Goal: Task Accomplishment & Management: Use online tool/utility

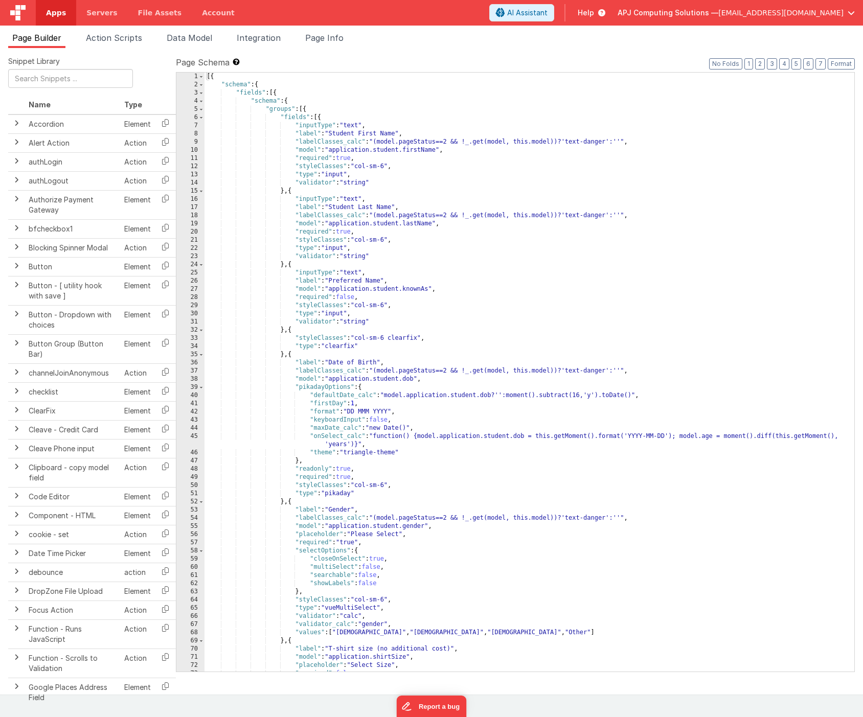
click at [43, 36] on span "Page Builder" at bounding box center [36, 38] width 49 height 10
click at [59, 17] on span "Apps" at bounding box center [56, 13] width 20 height 10
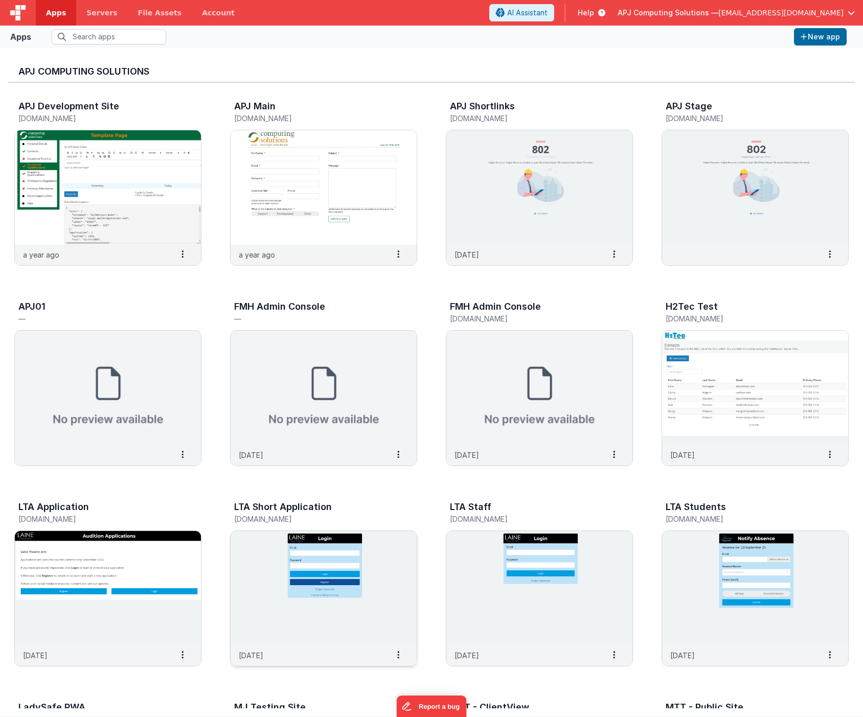
click at [310, 592] on img at bounding box center [324, 588] width 186 height 115
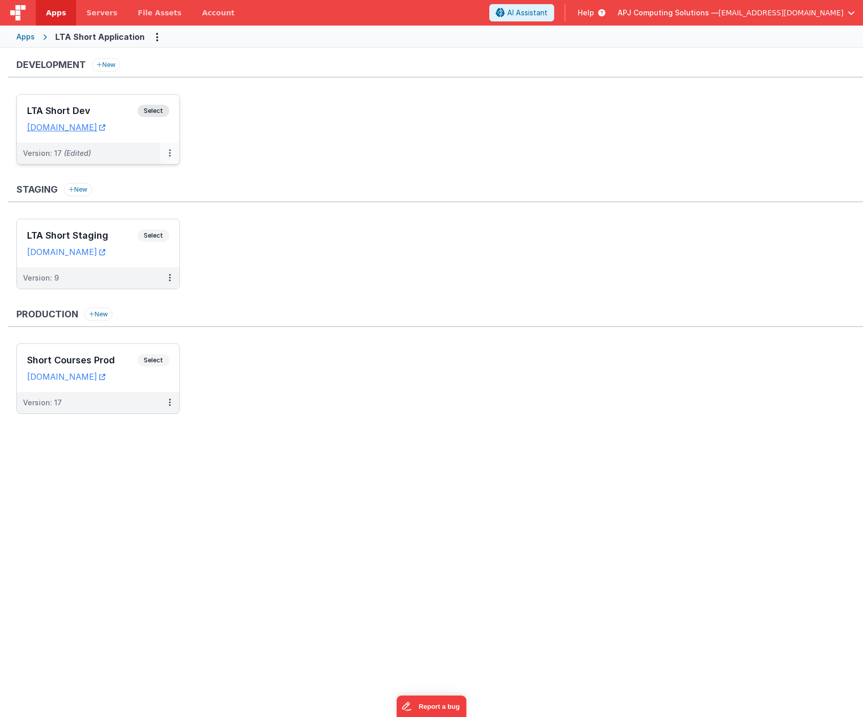
click at [169, 153] on icon at bounding box center [170, 153] width 2 height 1
click at [119, 214] on link "Deploy..." at bounding box center [134, 213] width 90 height 18
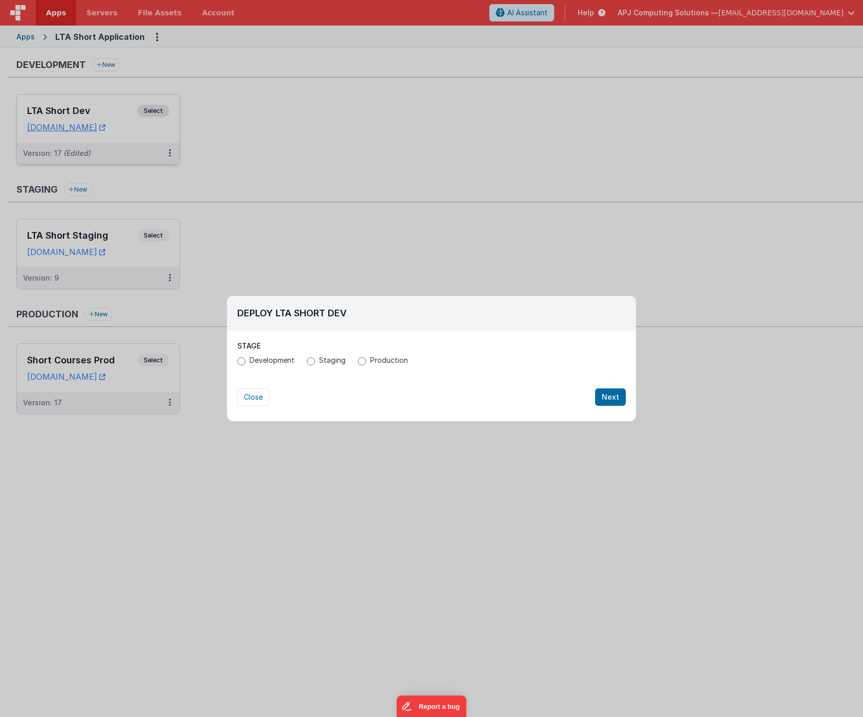
click at [359, 361] on input "Production" at bounding box center [362, 361] width 8 height 8
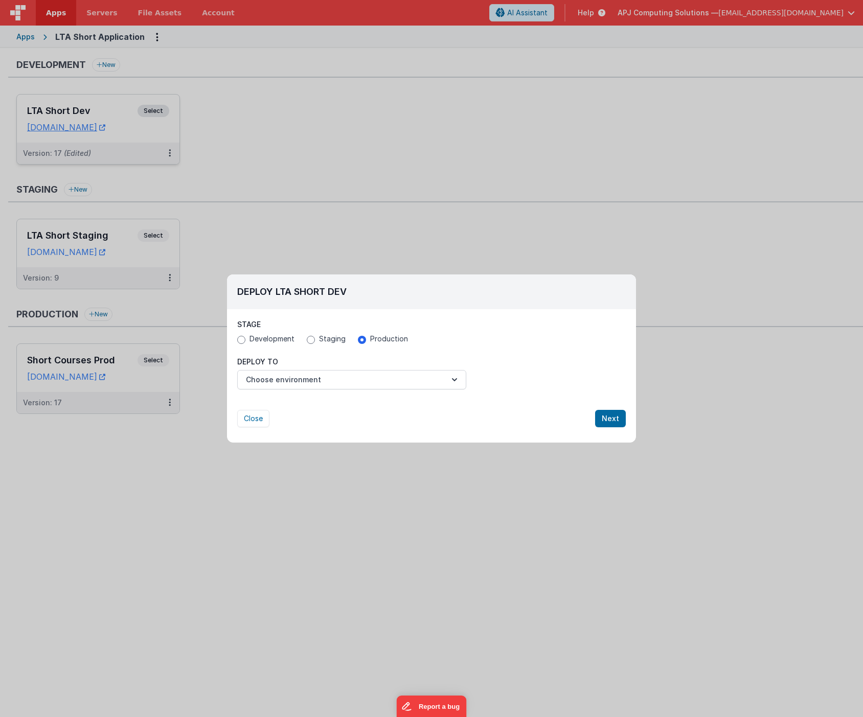
click at [233, 423] on div "Close Next" at bounding box center [431, 409] width 409 height 38
click at [255, 416] on button "Close" at bounding box center [253, 418] width 32 height 17
radio input "false"
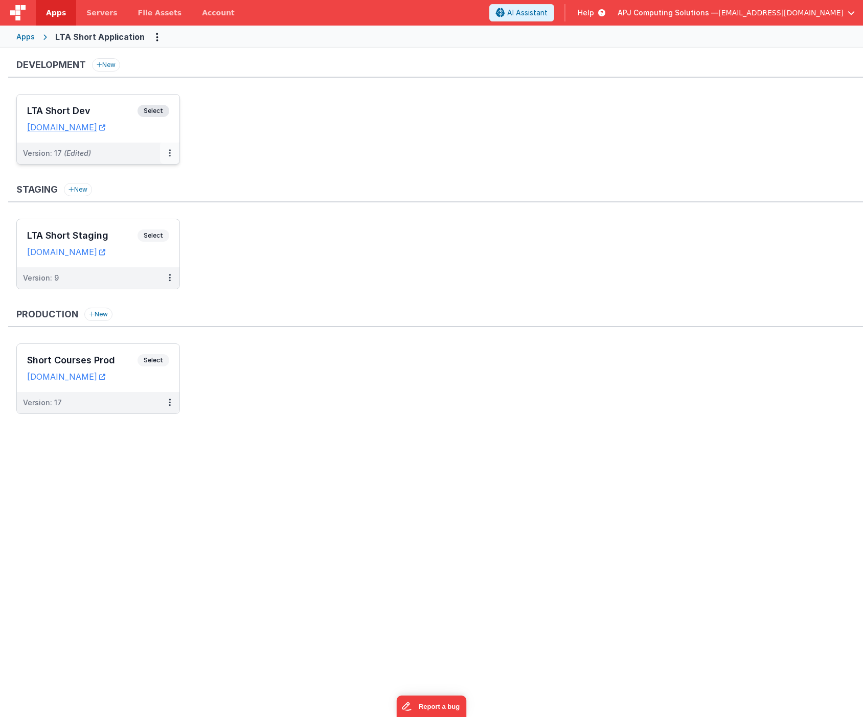
click at [169, 153] on icon at bounding box center [170, 153] width 2 height 1
click at [61, 471] on div at bounding box center [431, 358] width 863 height 717
click at [169, 153] on icon at bounding box center [170, 153] width 2 height 1
click at [113, 190] on link "Deploy..." at bounding box center [134, 195] width 90 height 18
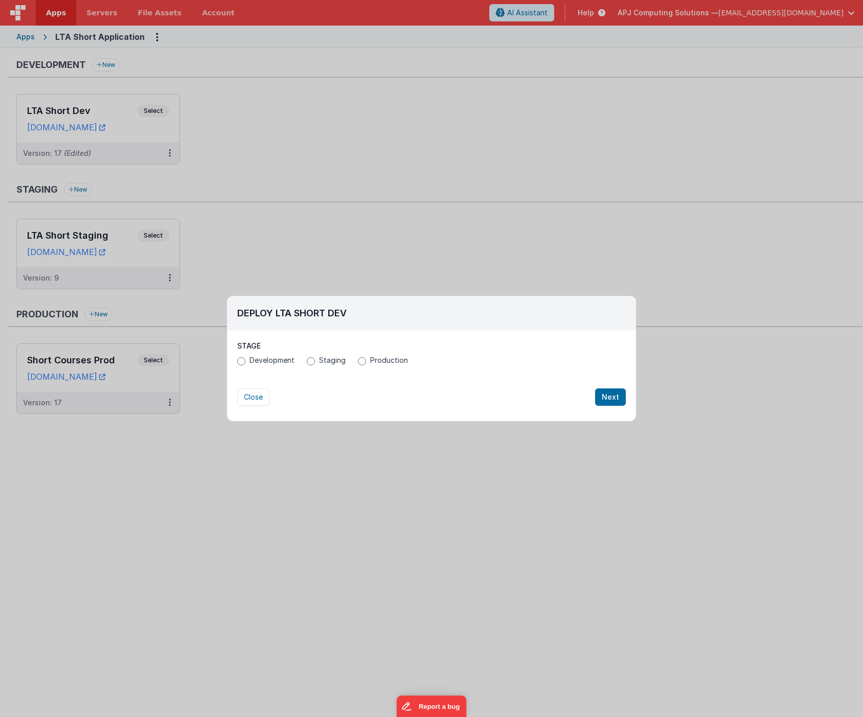
click at [206, 185] on div "Deploy LTA Short Dev Stage Development Staging Production All pages and site se…" at bounding box center [431, 358] width 863 height 717
click at [247, 398] on button "Close" at bounding box center [253, 397] width 32 height 17
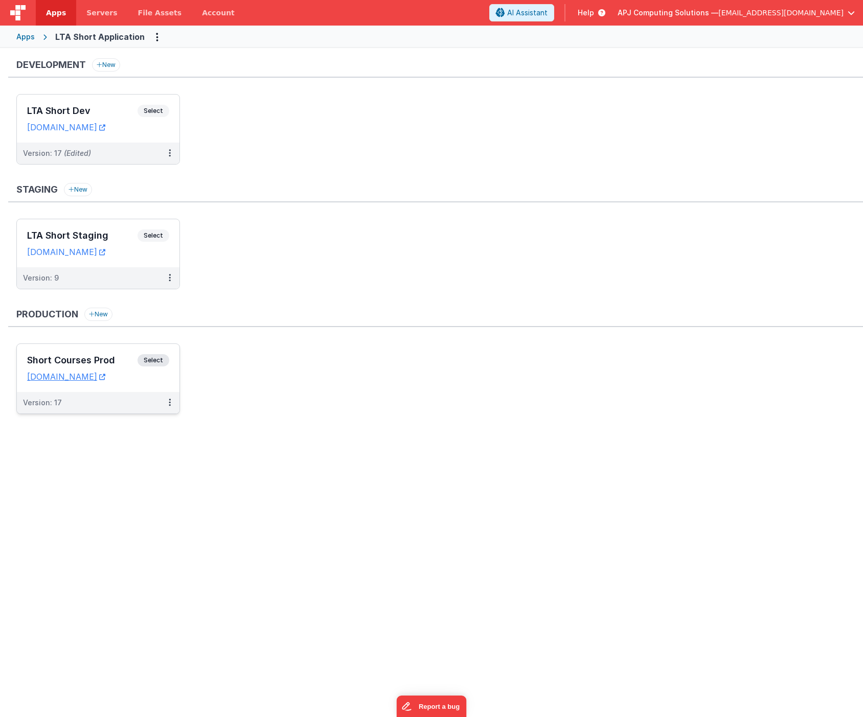
click at [152, 359] on span "Select" at bounding box center [154, 360] width 32 height 12
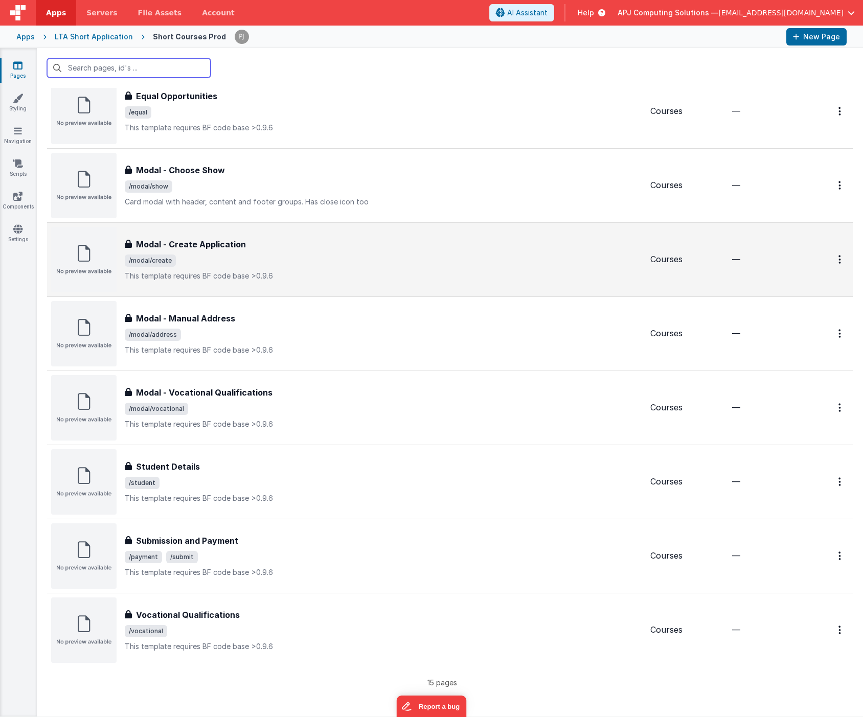
scroll to position [553, 0]
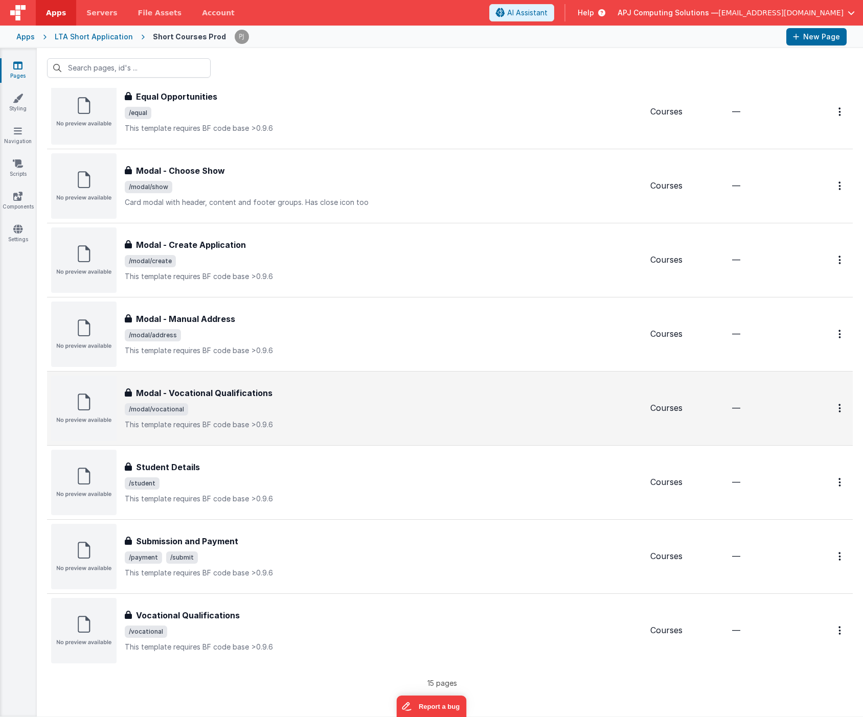
click at [195, 396] on h3 "Modal - Vocational Qualifications" at bounding box center [204, 393] width 137 height 12
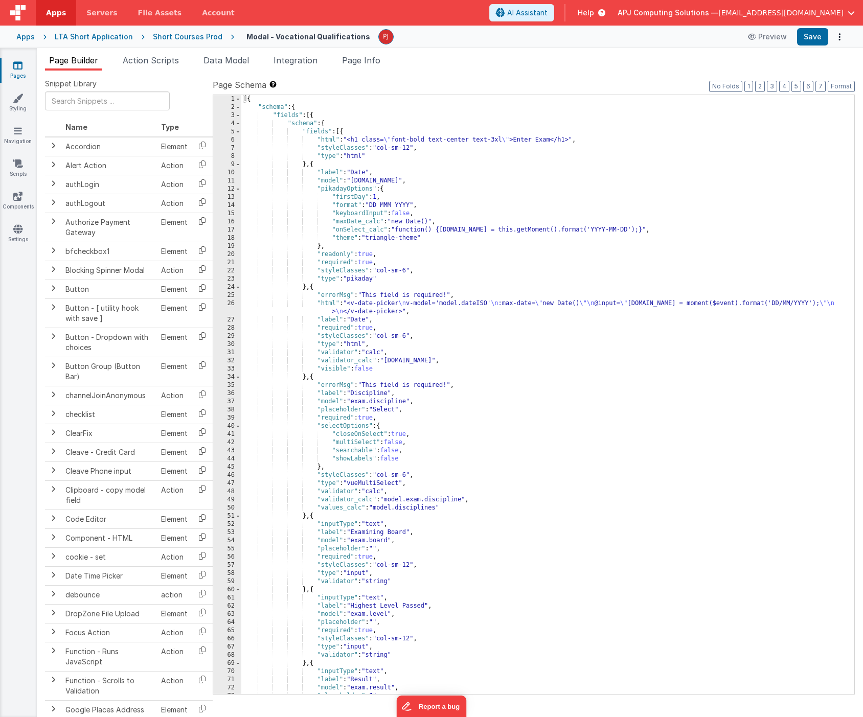
click at [104, 33] on div "LTA Short Application" at bounding box center [94, 37] width 78 height 10
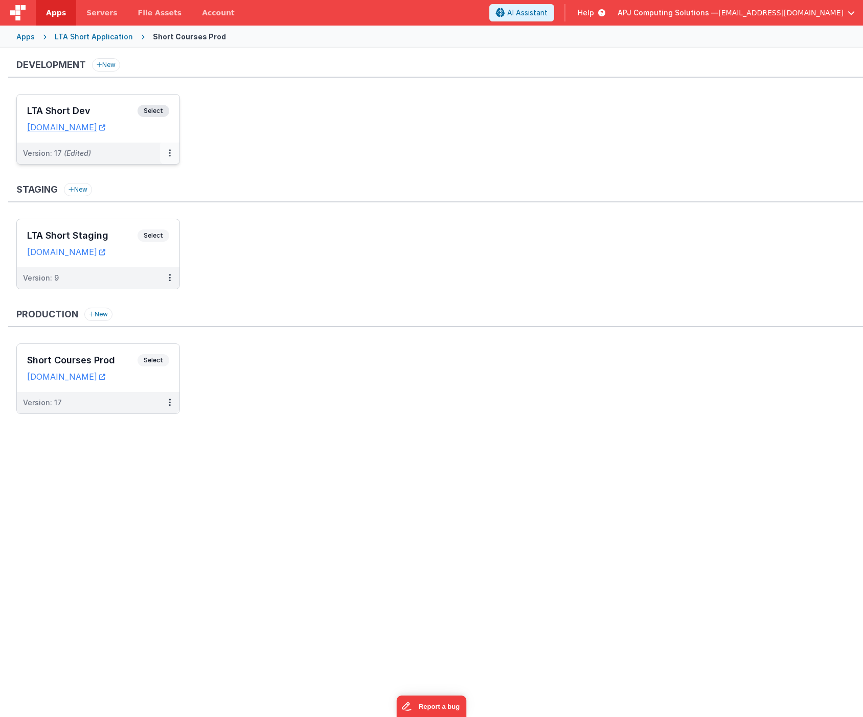
click at [168, 149] on button at bounding box center [169, 153] width 19 height 21
click at [119, 216] on link "Deploy..." at bounding box center [134, 213] width 90 height 18
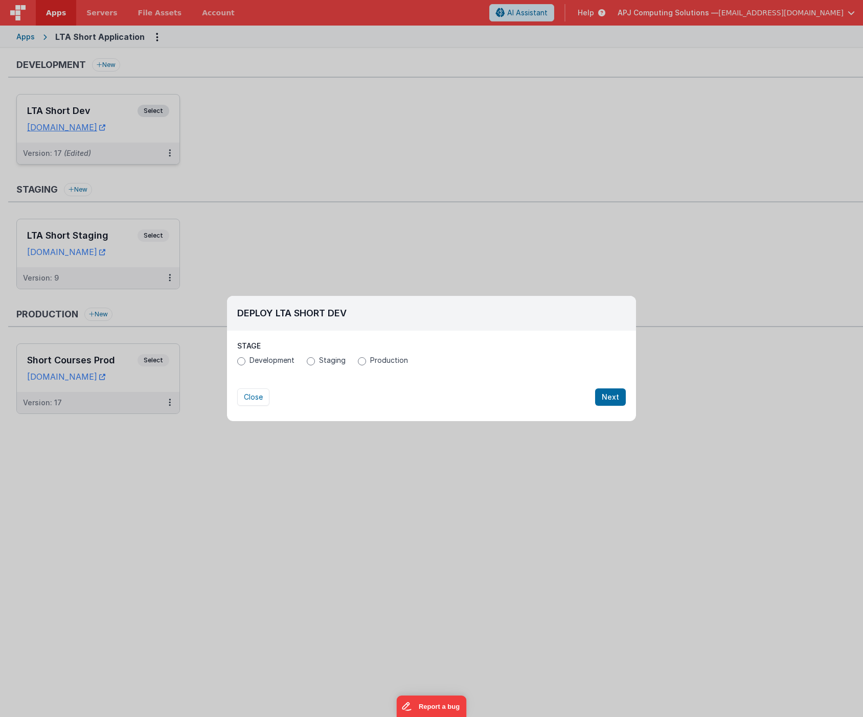
click at [364, 364] on input "Production" at bounding box center [362, 361] width 8 height 8
radio input "true"
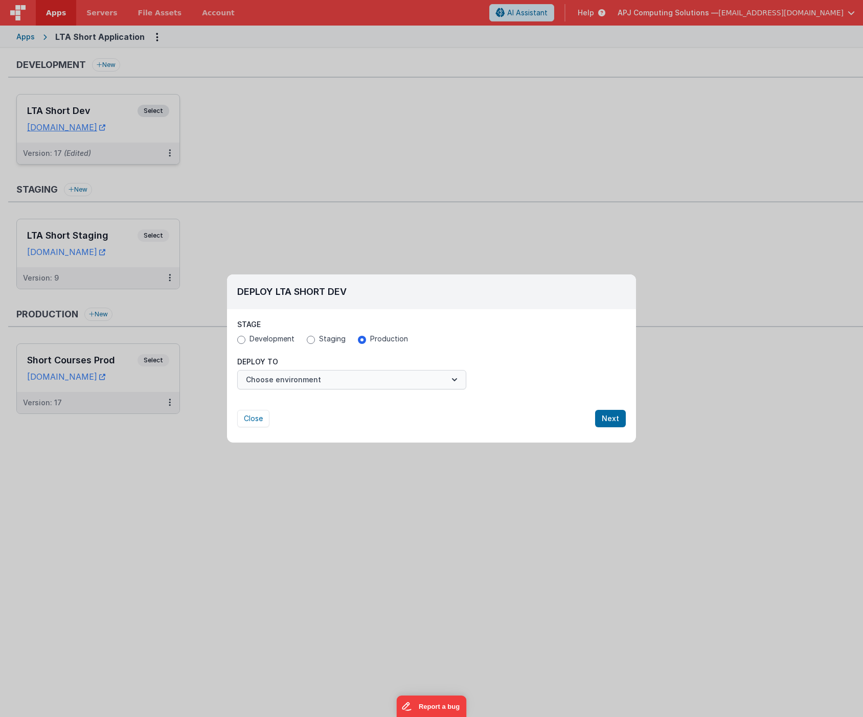
click at [453, 380] on icon "button" at bounding box center [454, 380] width 10 height 10
click at [345, 386] on button "Choose environment" at bounding box center [351, 379] width 229 height 19
click at [345, 386] on div at bounding box center [431, 358] width 863 height 717
click at [320, 382] on button "Choose environment" at bounding box center [351, 379] width 229 height 19
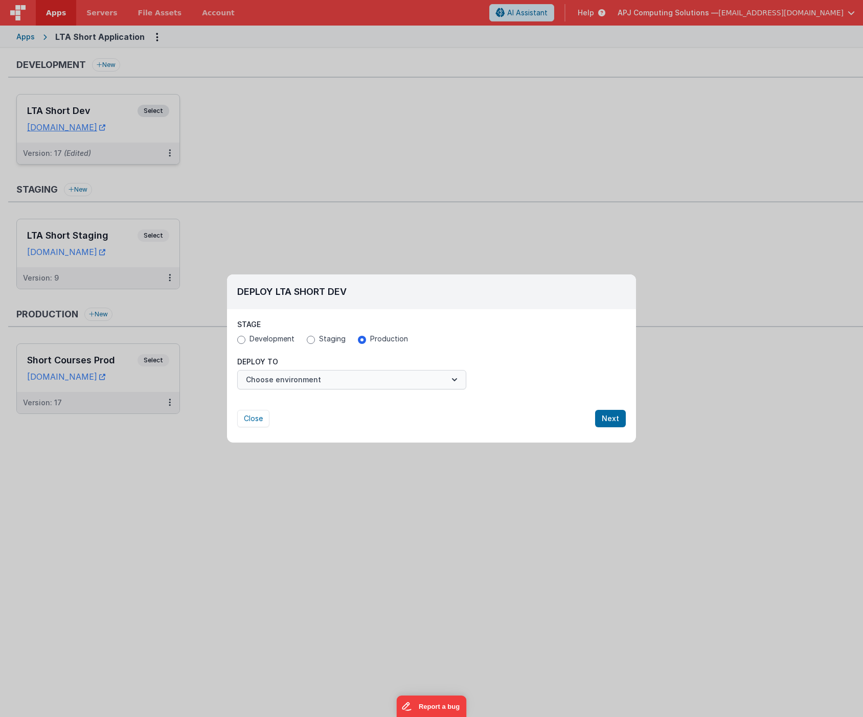
click at [346, 378] on button "Choose environment" at bounding box center [351, 379] width 229 height 19
click at [316, 404] on link "Short Courses Prod" at bounding box center [351, 405] width 229 height 18
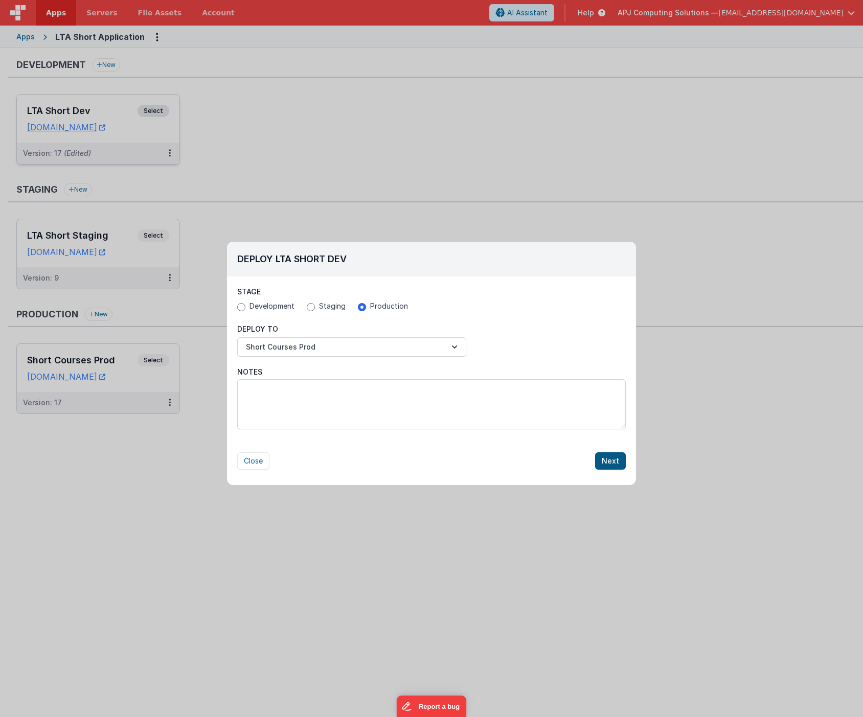
click at [609, 461] on button "Next" at bounding box center [610, 461] width 31 height 17
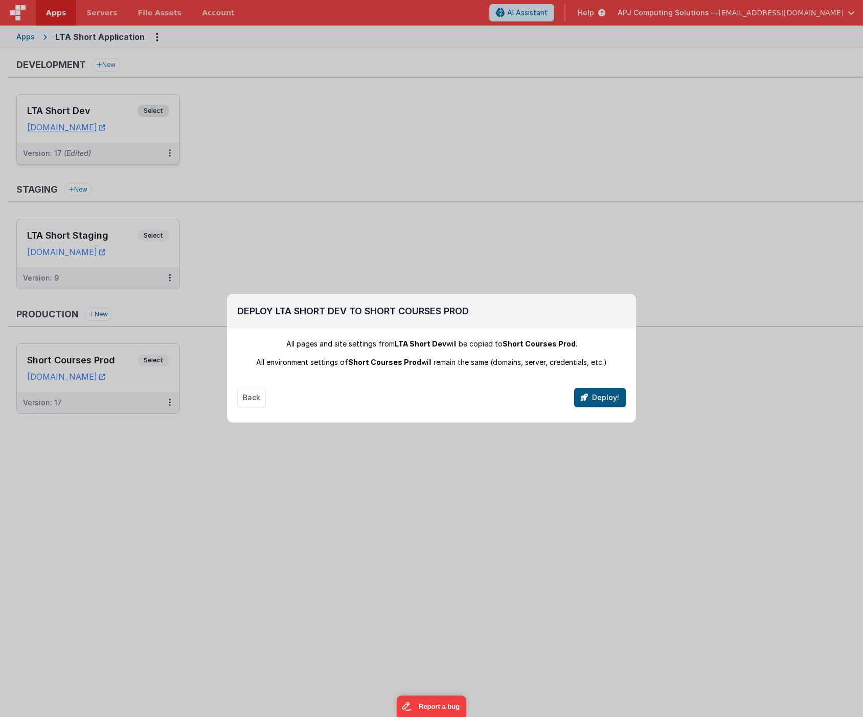
click at [602, 398] on button "Deploy!" at bounding box center [600, 397] width 52 height 19
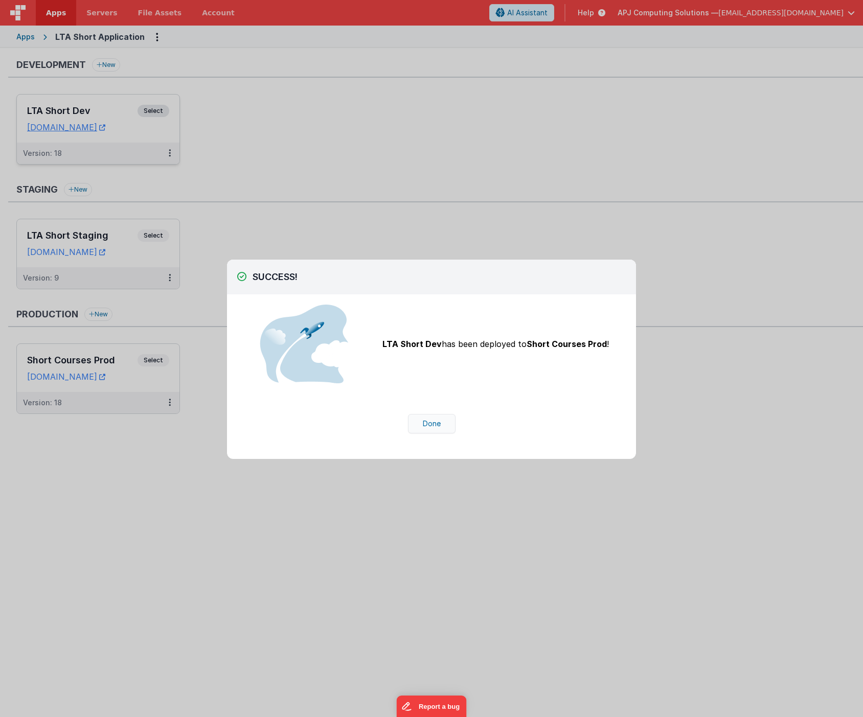
click at [434, 431] on button "Done" at bounding box center [432, 423] width 48 height 19
